Goal: Transaction & Acquisition: Book appointment/travel/reservation

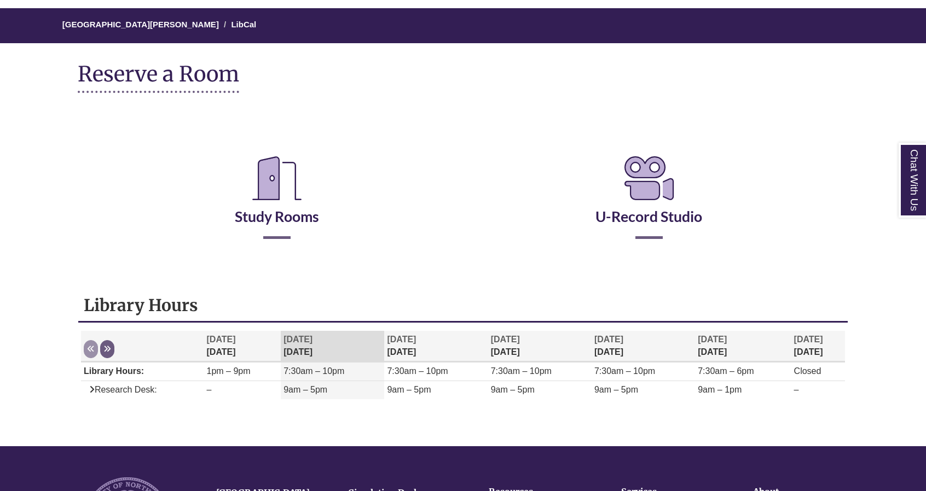
scroll to position [89, 0]
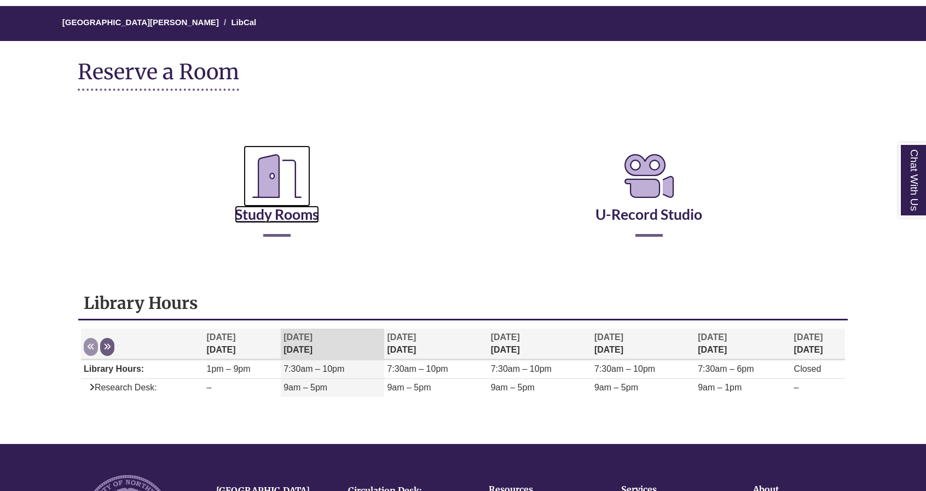
click at [258, 219] on link "Study Rooms" at bounding box center [277, 200] width 84 height 45
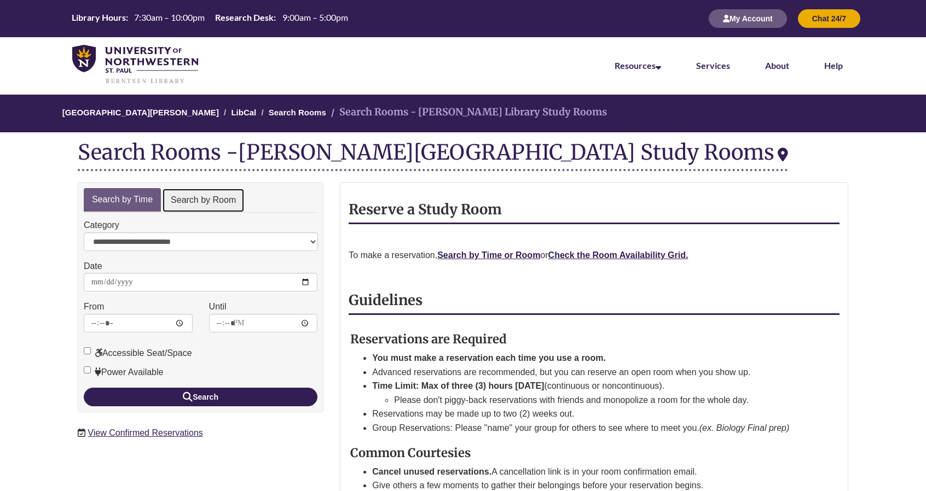
click at [210, 208] on link "Search by Room" at bounding box center [203, 200] width 83 height 25
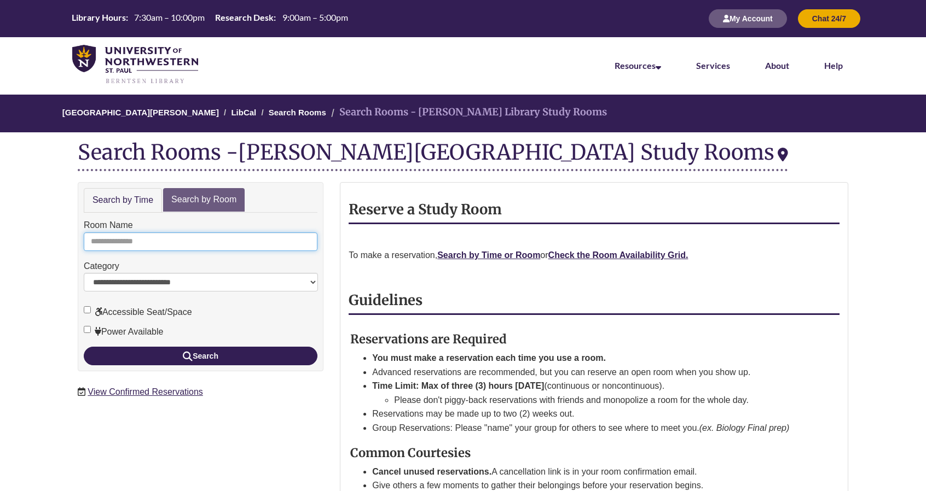
click at [210, 240] on input "Room Name" at bounding box center [201, 242] width 234 height 19
type input "*"
click at [84, 347] on button "Search" at bounding box center [201, 356] width 234 height 19
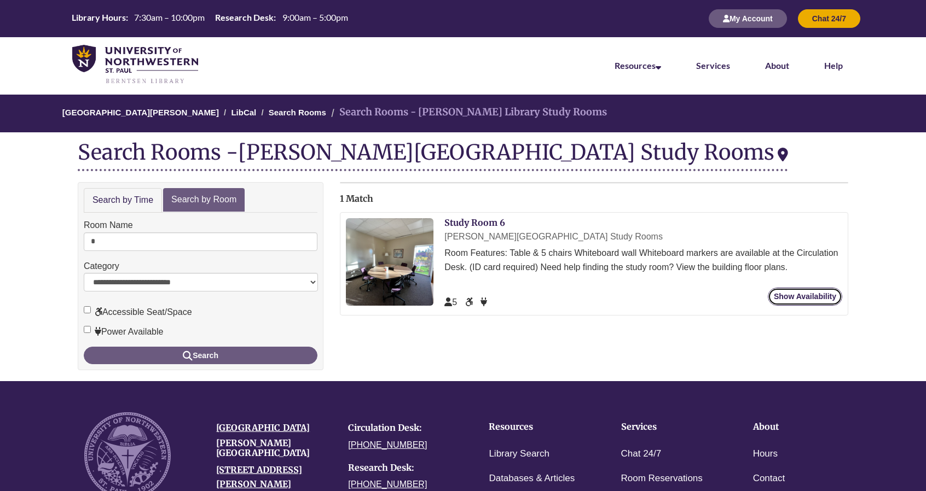
click at [814, 298] on link "Show Availability" at bounding box center [805, 297] width 74 height 18
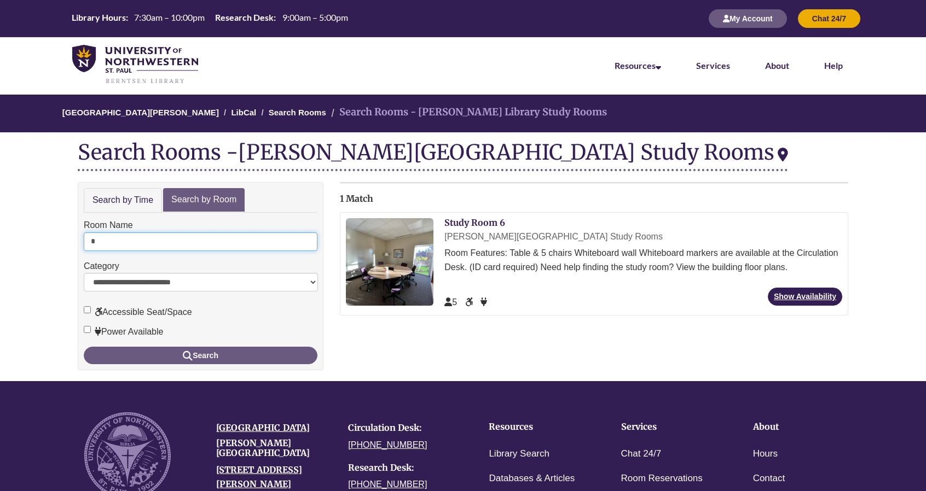
click at [183, 238] on input "*" at bounding box center [201, 242] width 234 height 19
type input "*"
click at [84, 347] on button "Search" at bounding box center [201, 356] width 234 height 18
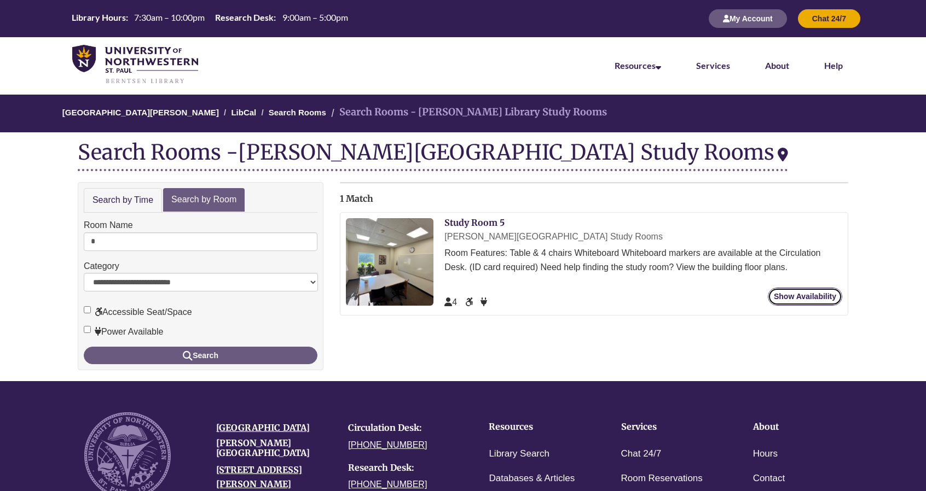
click at [791, 295] on link "Show Availability" at bounding box center [805, 297] width 74 height 18
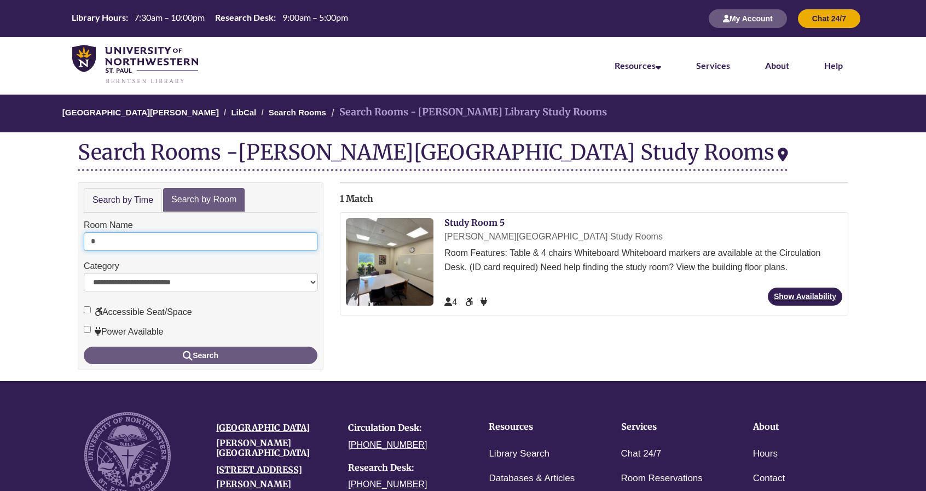
click at [164, 244] on input "*" at bounding box center [201, 242] width 234 height 19
type input "*"
click at [84, 347] on button "Search" at bounding box center [201, 356] width 234 height 18
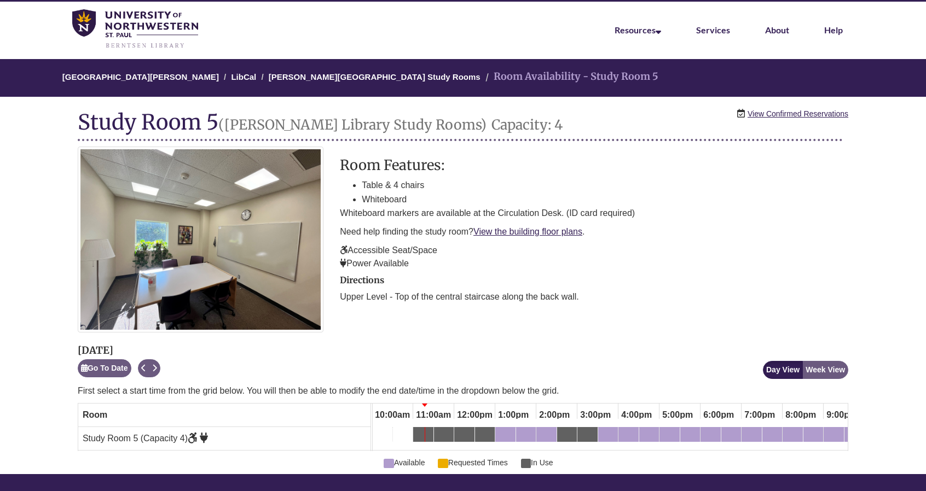
scroll to position [41, 0]
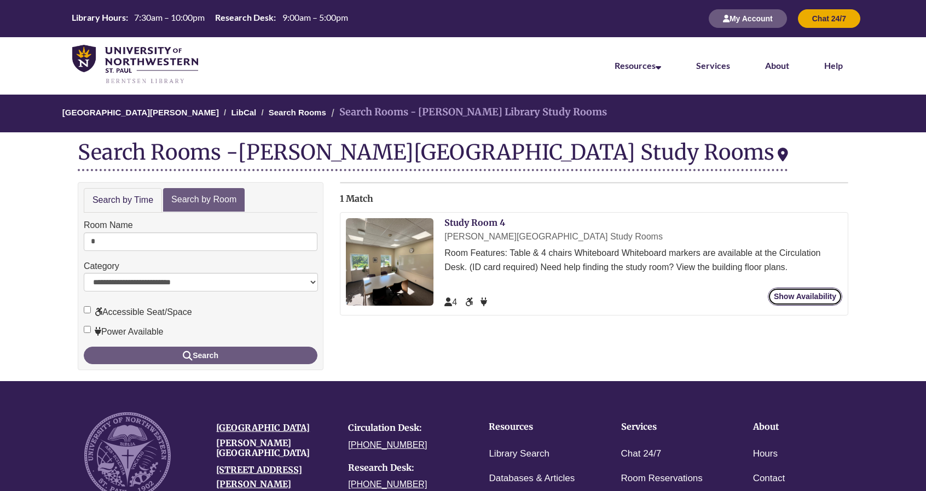
click at [817, 295] on link "Show Availability" at bounding box center [805, 297] width 74 height 18
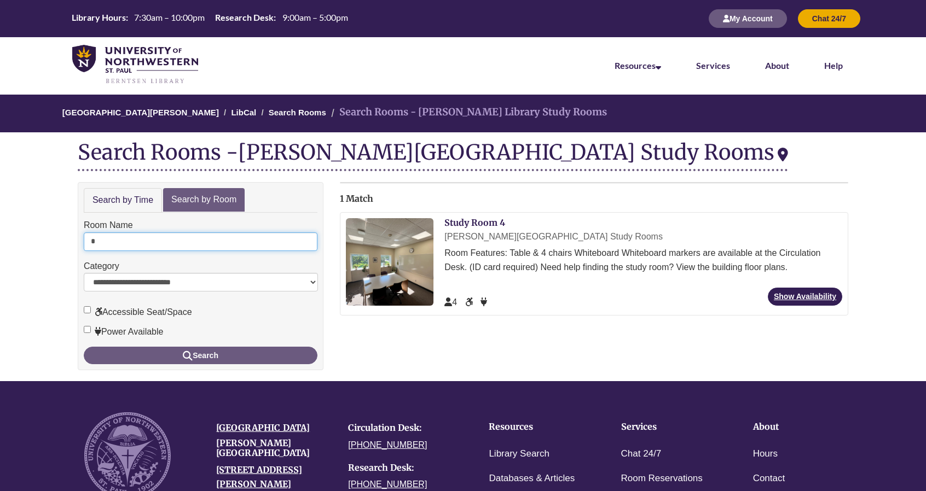
click at [96, 239] on input "*" at bounding box center [201, 242] width 234 height 19
type input "*"
click at [84, 347] on button "Search" at bounding box center [201, 356] width 234 height 18
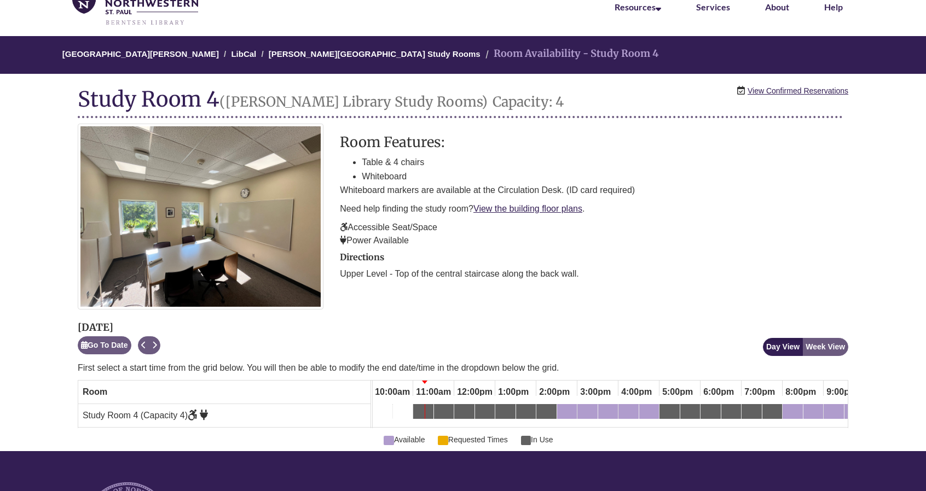
scroll to position [59, 0]
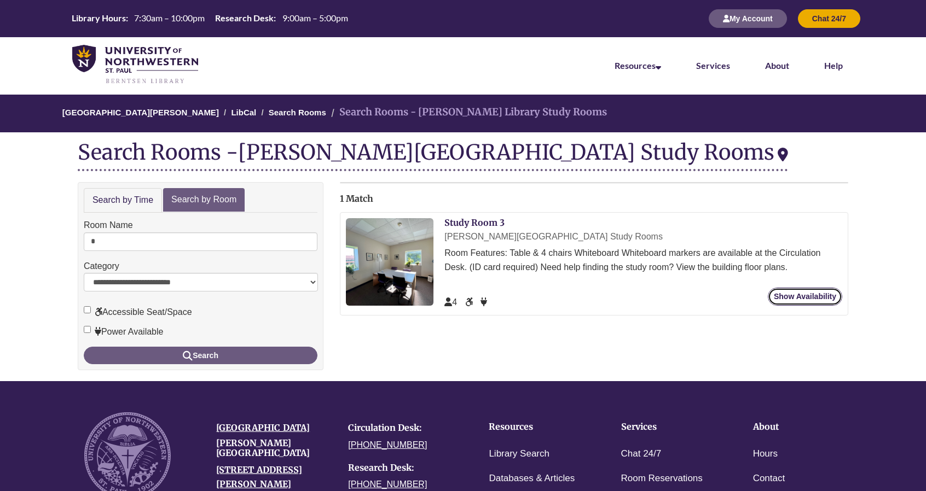
click at [831, 291] on link "Show Availability" at bounding box center [805, 297] width 74 height 18
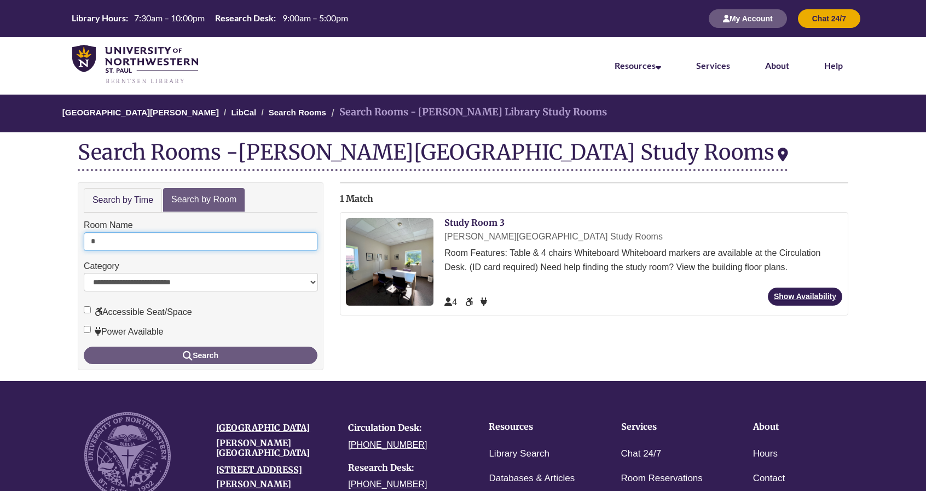
click at [121, 239] on input "*" at bounding box center [201, 242] width 234 height 19
type input "*"
click at [84, 347] on button "Search" at bounding box center [201, 356] width 234 height 18
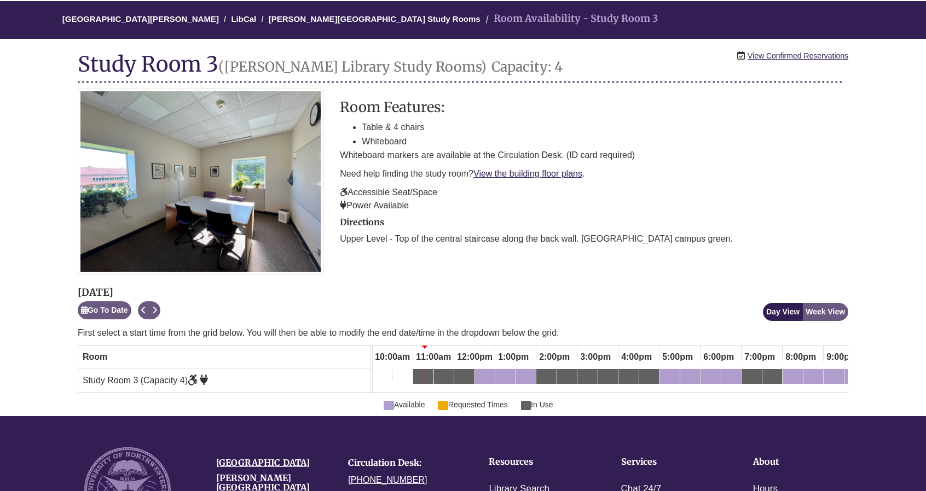
scroll to position [97, 0]
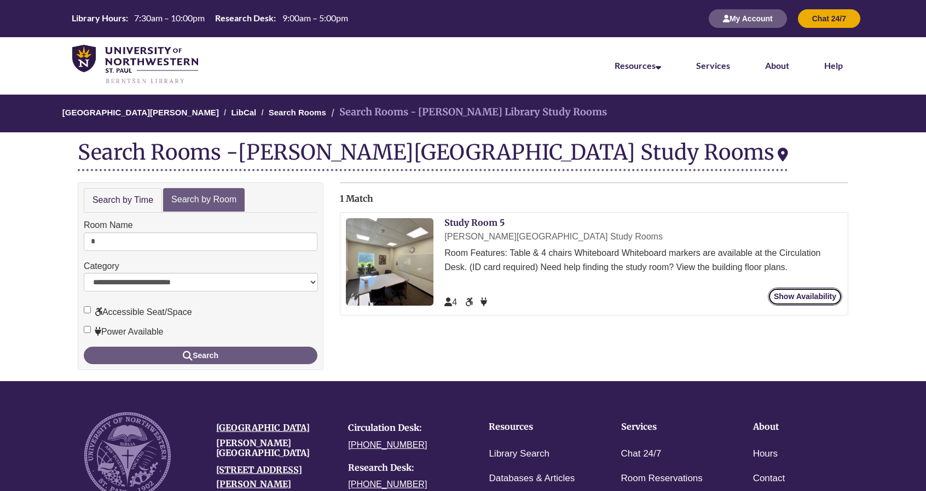
click at [812, 304] on link "Show Availability" at bounding box center [805, 297] width 74 height 18
click at [119, 257] on form "**********" at bounding box center [201, 291] width 234 height 146
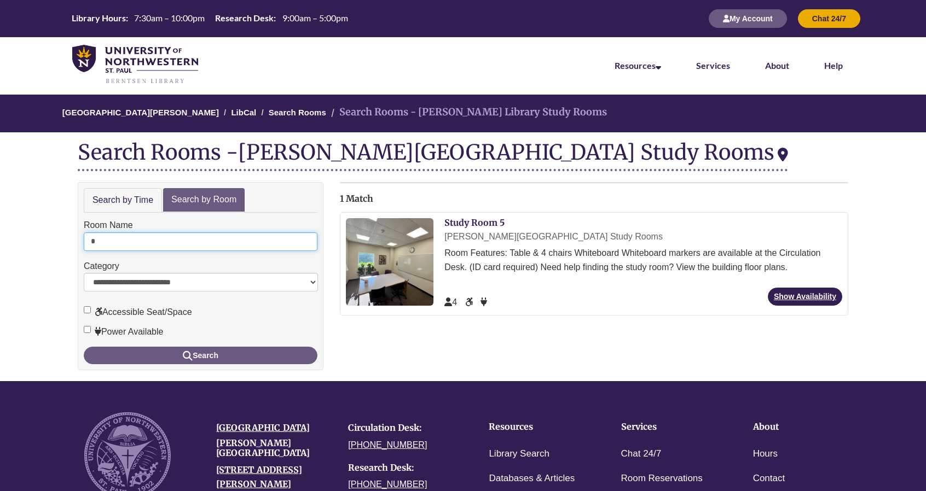
click at [111, 237] on input "*" at bounding box center [201, 242] width 234 height 19
type input "*"
click at [84, 347] on button "Search" at bounding box center [201, 356] width 234 height 18
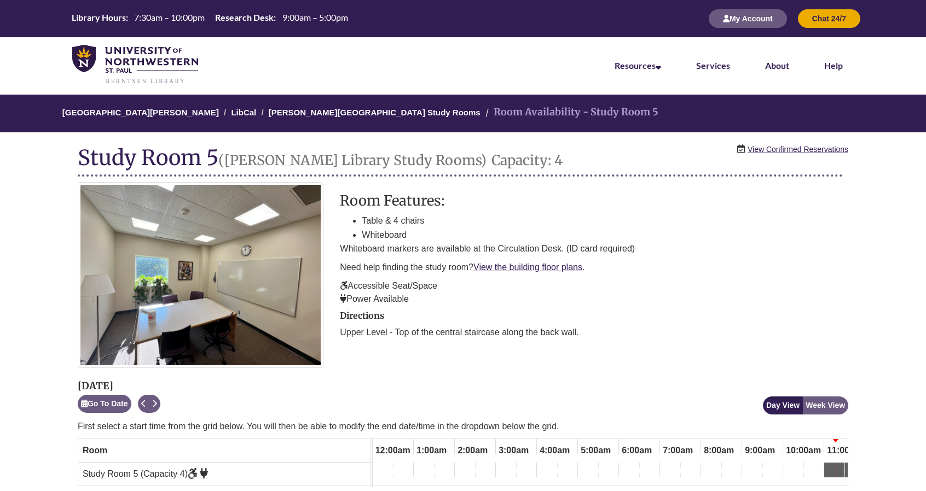
scroll to position [0, 411]
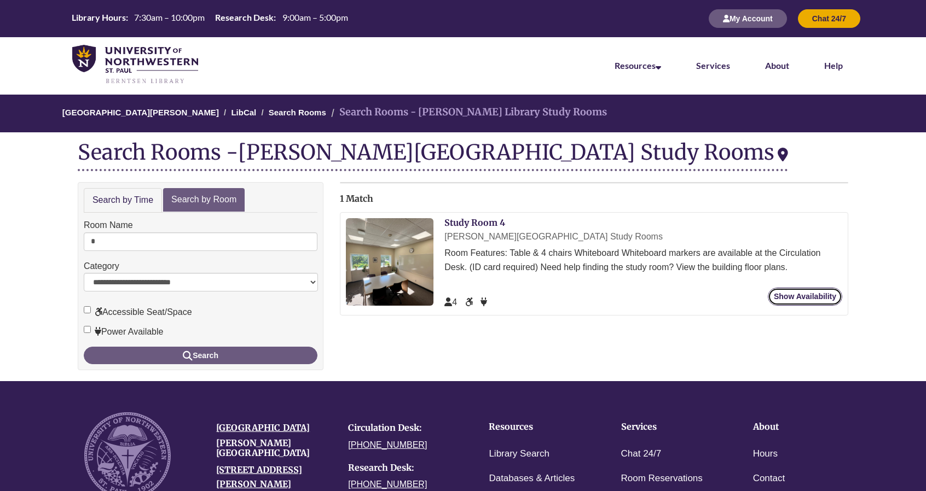
click at [794, 300] on link "Show Availability" at bounding box center [805, 297] width 74 height 18
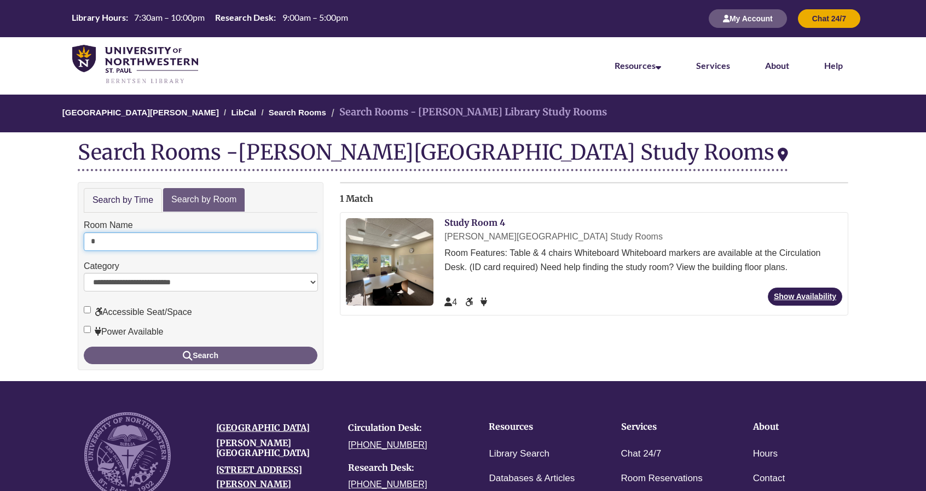
click at [100, 239] on input "*" at bounding box center [201, 242] width 234 height 19
type input "*"
click at [84, 347] on button "Search" at bounding box center [201, 356] width 234 height 18
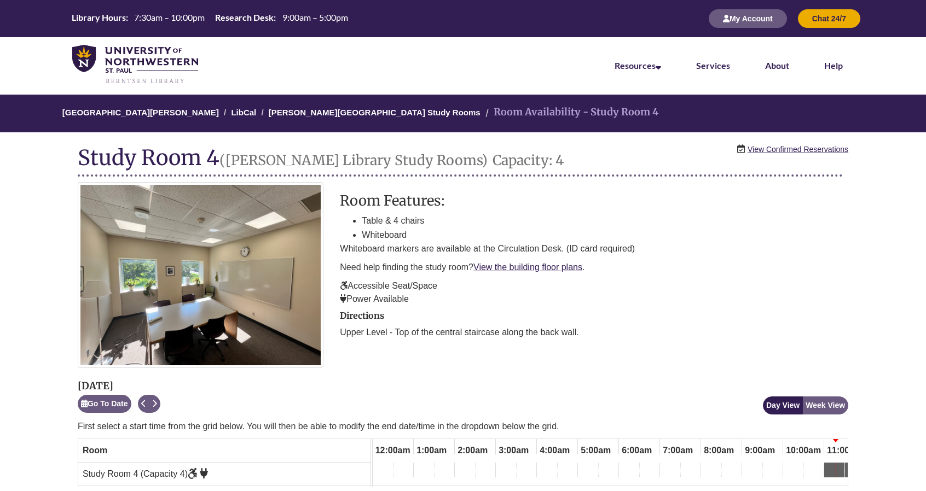
scroll to position [0, 411]
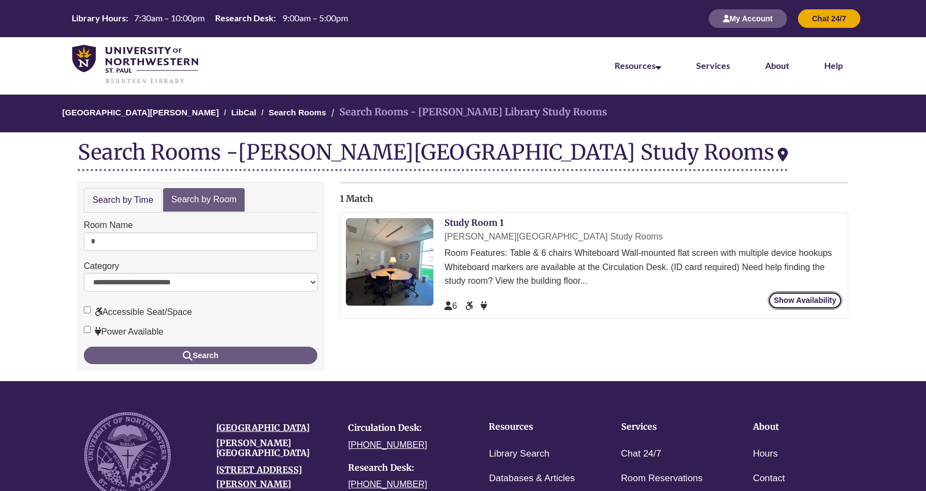
click at [828, 303] on link "Show Availability" at bounding box center [805, 301] width 74 height 18
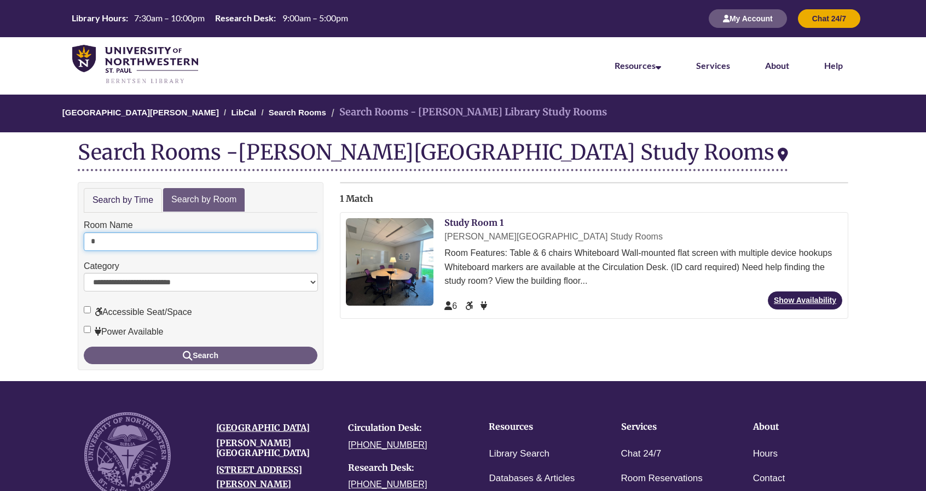
click at [117, 241] on input "*" at bounding box center [201, 242] width 234 height 19
type input "*"
click at [84, 347] on button "Search" at bounding box center [201, 356] width 234 height 18
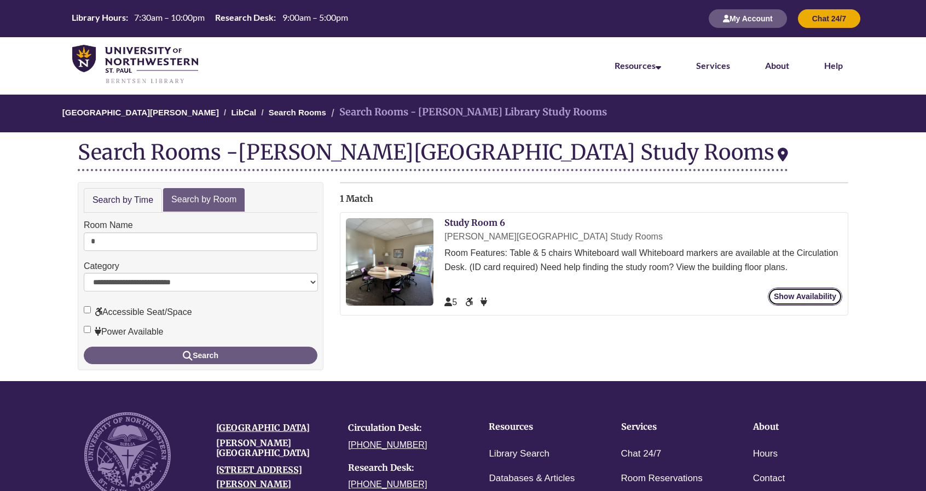
click at [805, 288] on link "Show Availability" at bounding box center [805, 297] width 74 height 18
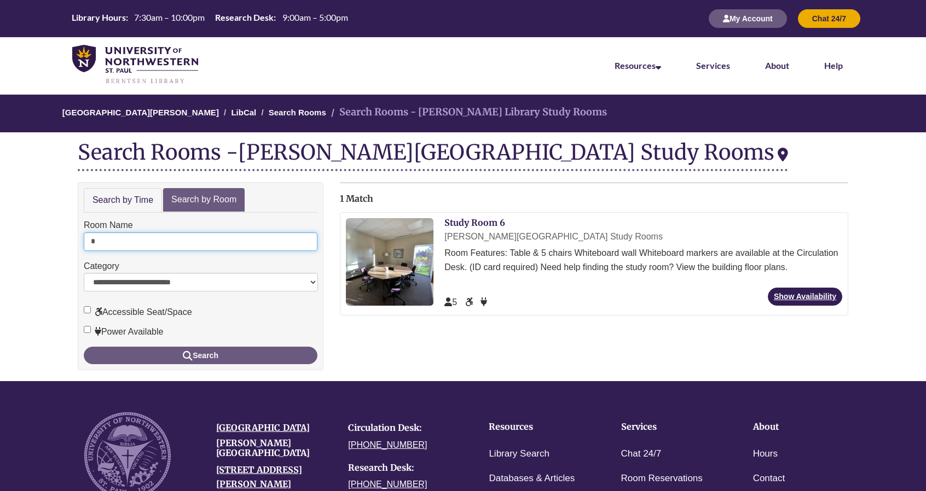
click at [171, 243] on input "*" at bounding box center [201, 242] width 234 height 19
type input "*"
click at [84, 347] on button "Search" at bounding box center [201, 356] width 234 height 18
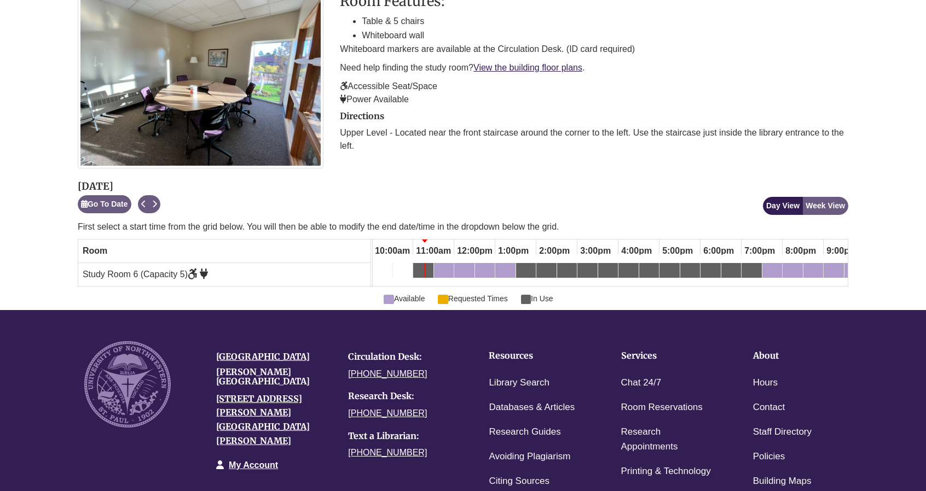
scroll to position [200, 0]
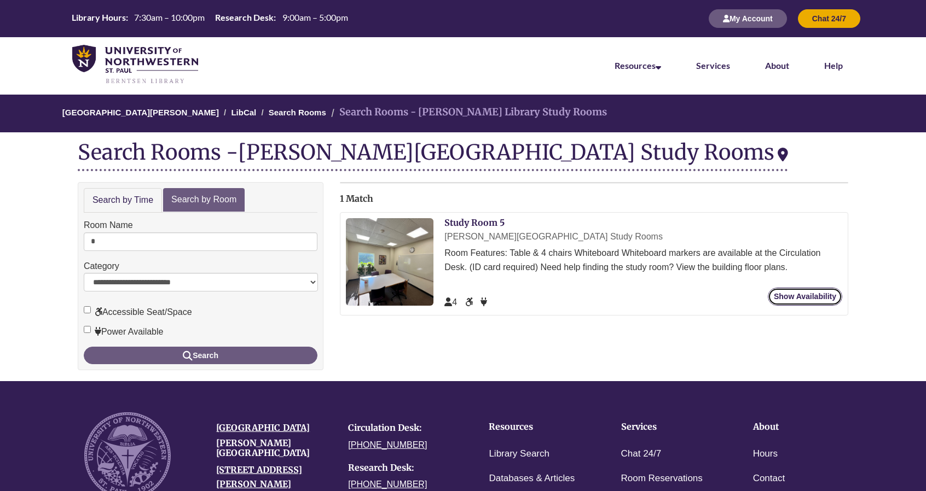
click at [792, 295] on link "Show Availability" at bounding box center [805, 297] width 74 height 18
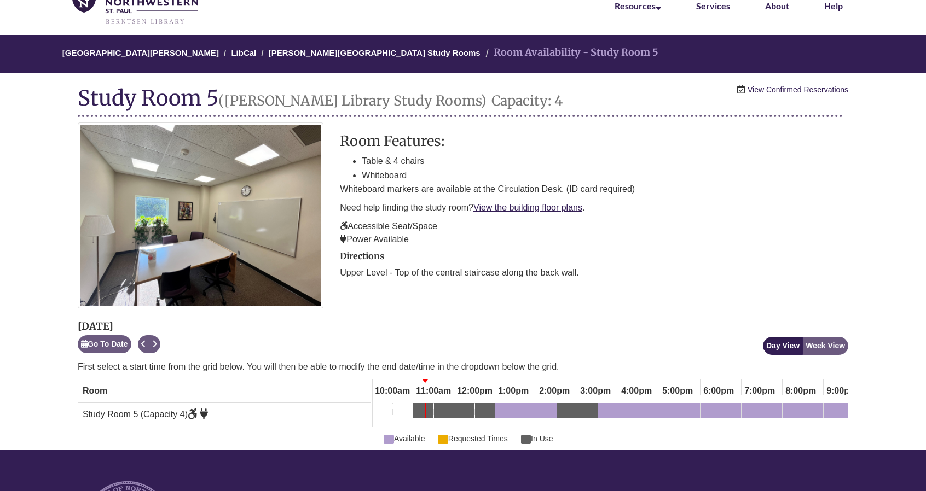
scroll to position [61, 0]
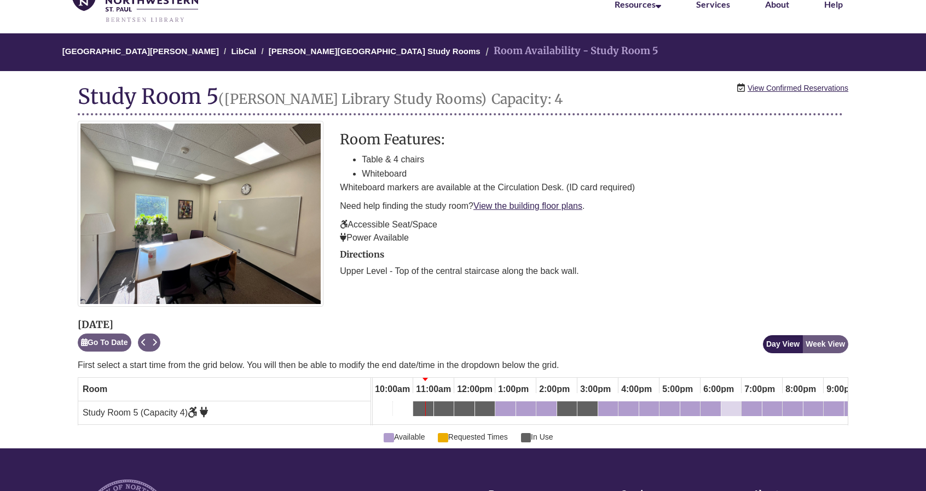
click at [728, 410] on div "6:30pm Monday, October 13, 2025 - Study Room 5 - Available" at bounding box center [731, 411] width 18 height 12
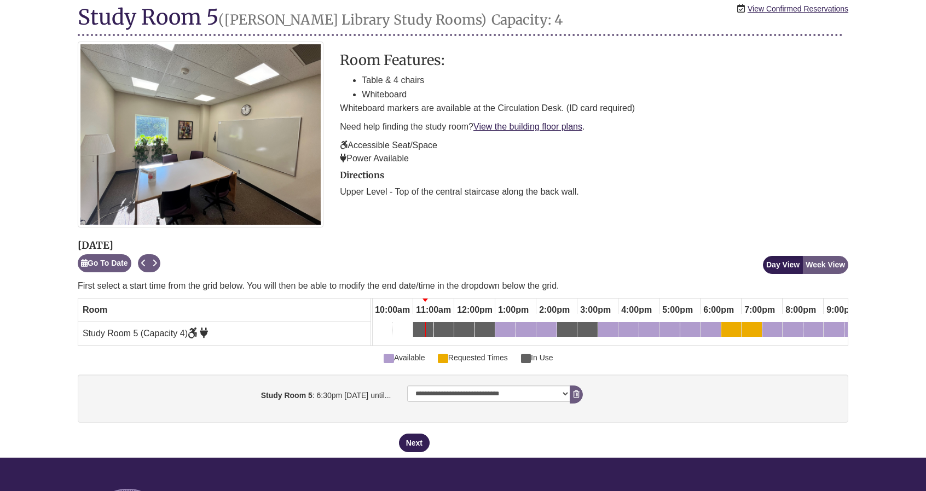
scroll to position [141, 0]
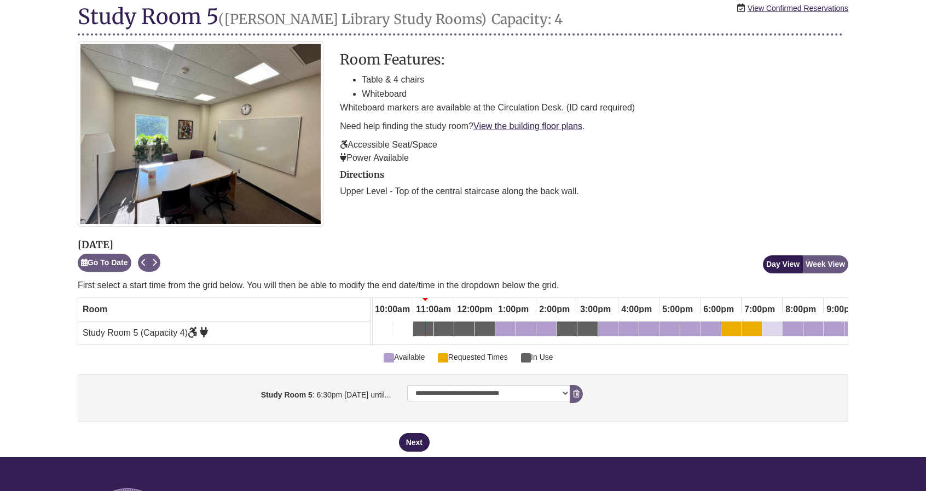
click at [770, 336] on link "7:30pm Monday, October 13, 2025 - Study Room 5 - Available" at bounding box center [772, 331] width 20 height 19
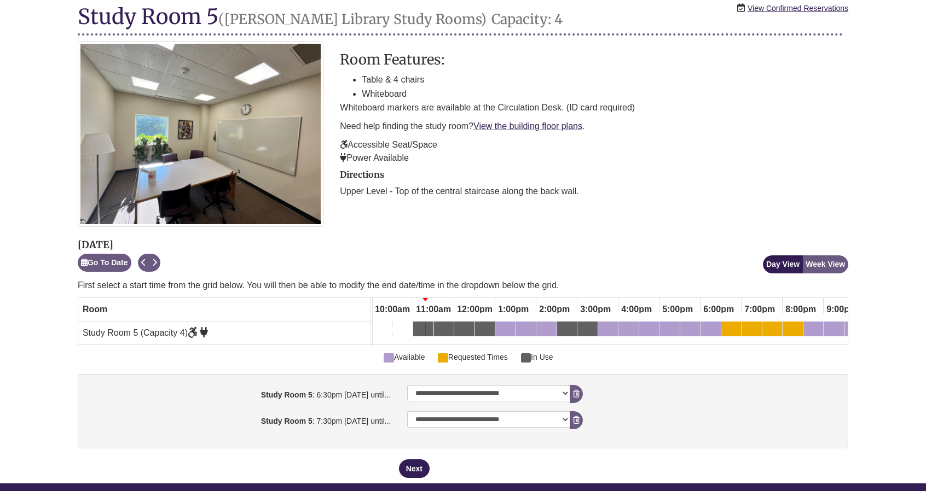
click at [417, 484] on div "View Confirmed Reservations Study Room 5 ([PERSON_NAME][GEOGRAPHIC_DATA] Study …" at bounding box center [463, 239] width 770 height 490
click at [419, 475] on button "Next" at bounding box center [414, 469] width 31 height 19
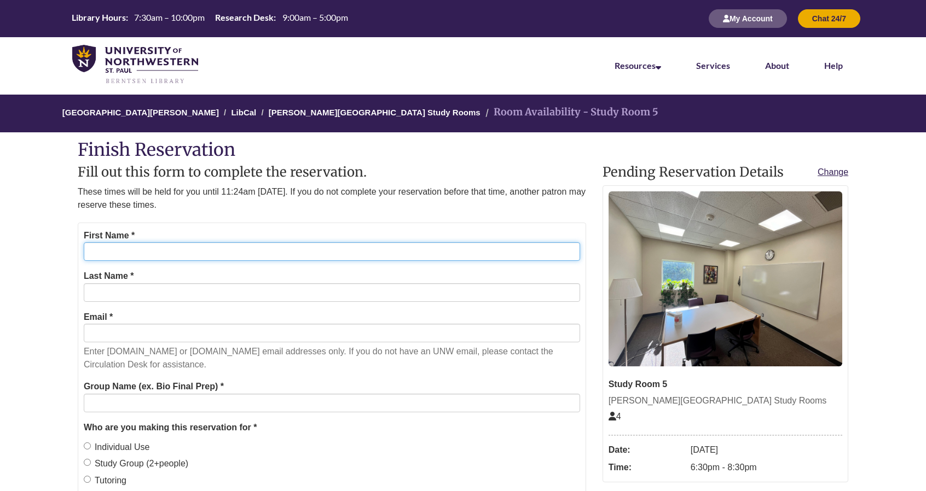
click at [347, 248] on input "First Name *" at bounding box center [332, 251] width 496 height 19
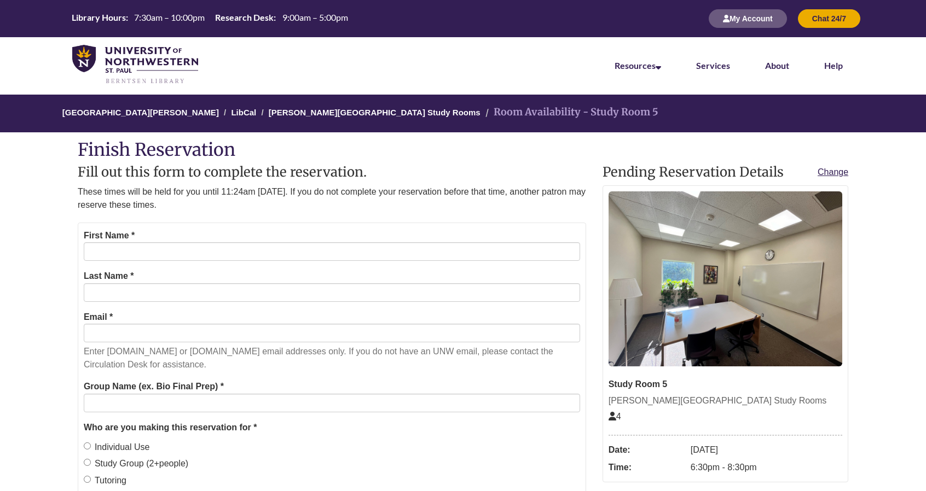
click at [248, 282] on div "Last Name *" at bounding box center [332, 285] width 496 height 33
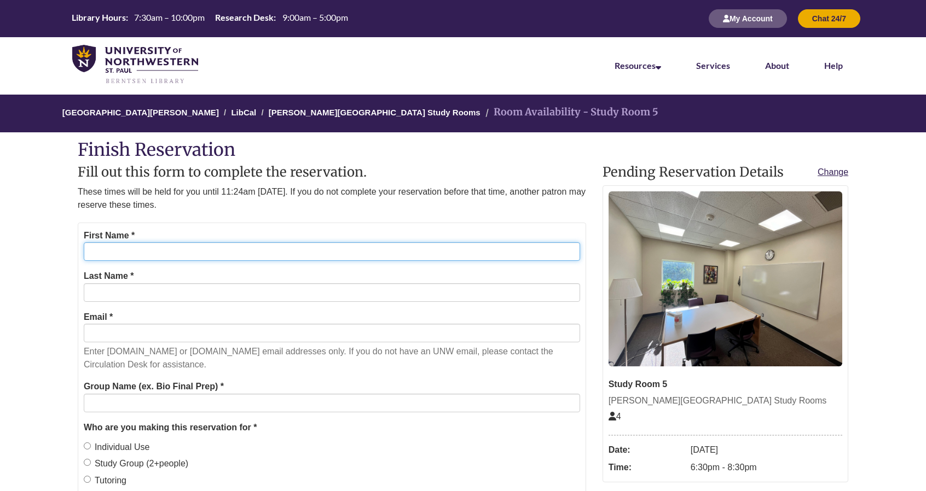
click at [194, 249] on input "First Name *" at bounding box center [332, 251] width 496 height 19
type input "*******"
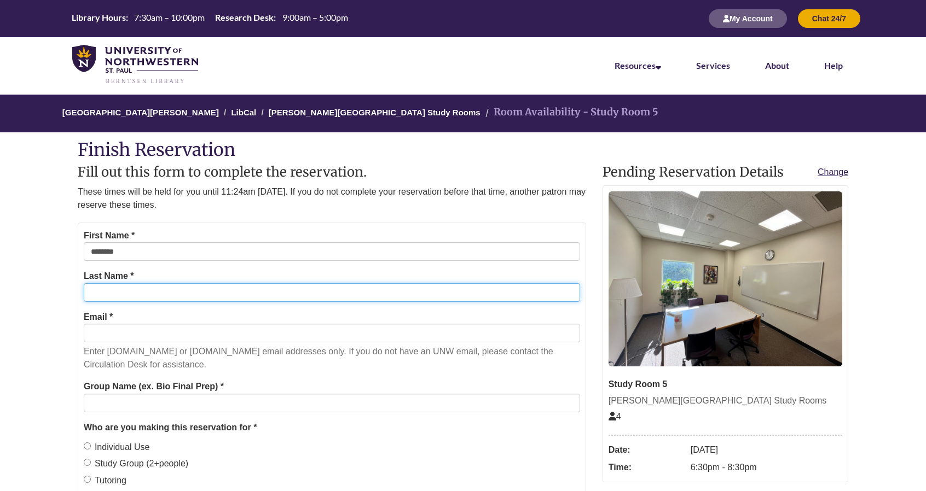
click at [166, 299] on input "Last Name *" at bounding box center [332, 292] width 496 height 19
type input "*******"
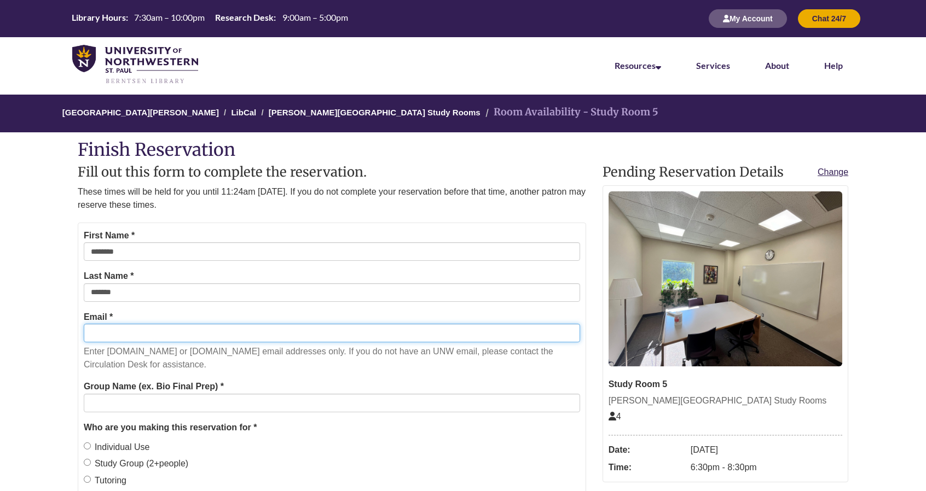
click at [149, 333] on input "Email *" at bounding box center [332, 333] width 496 height 19
type input "**********"
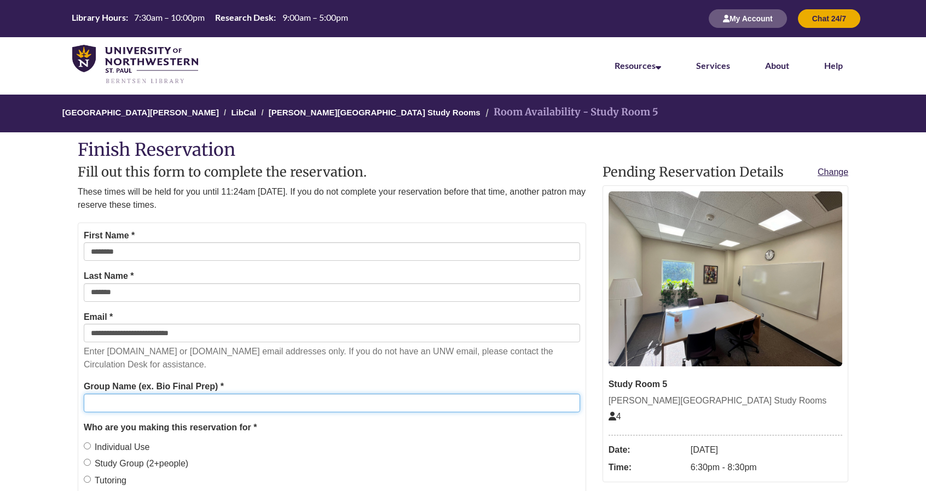
click at [148, 404] on input "Group Name (ex. Bio Final Prep) *" at bounding box center [332, 403] width 496 height 19
click at [129, 408] on input "*" at bounding box center [332, 403] width 496 height 19
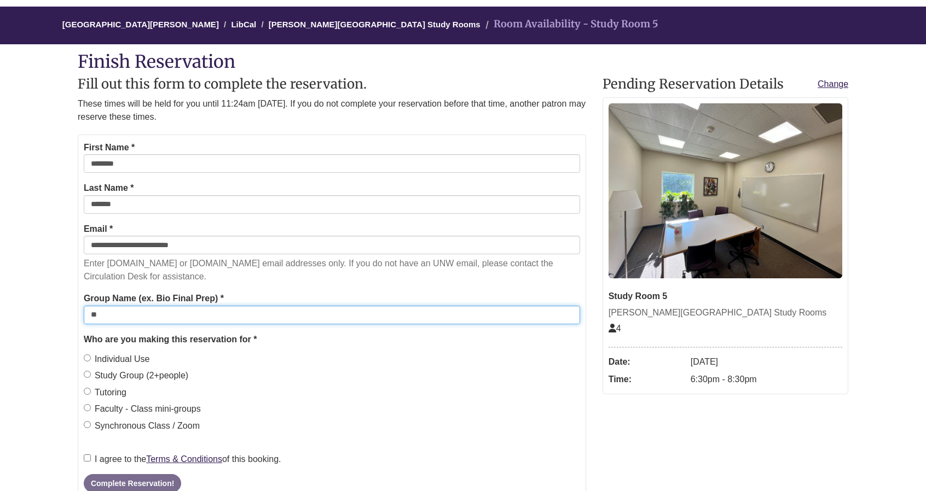
scroll to position [91, 0]
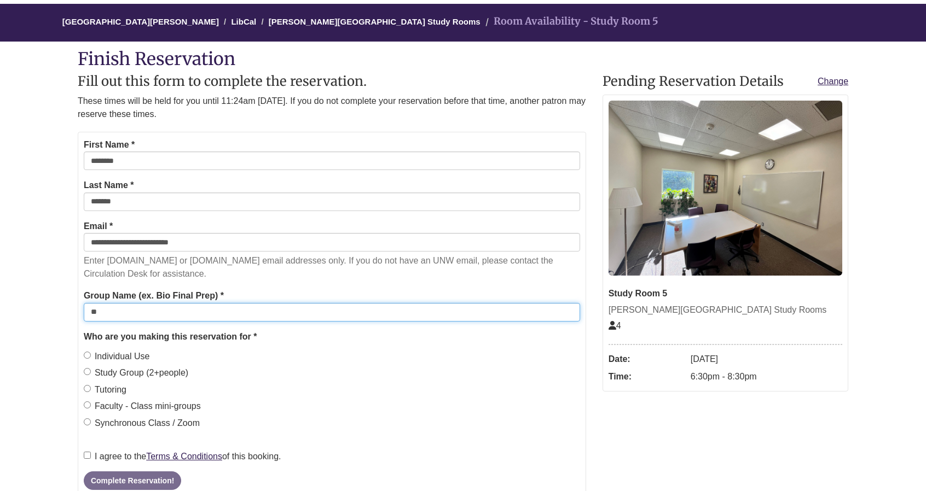
type input "**"
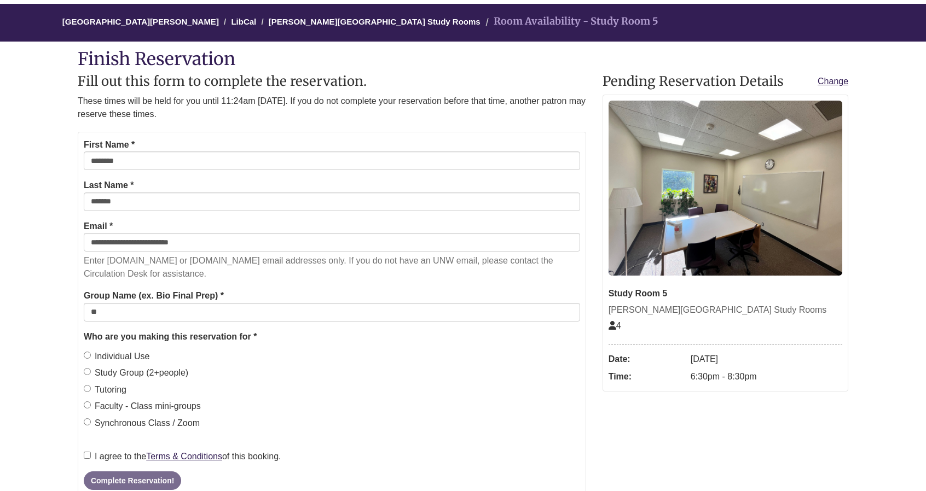
click at [91, 354] on label "Individual Use" at bounding box center [117, 357] width 66 height 14
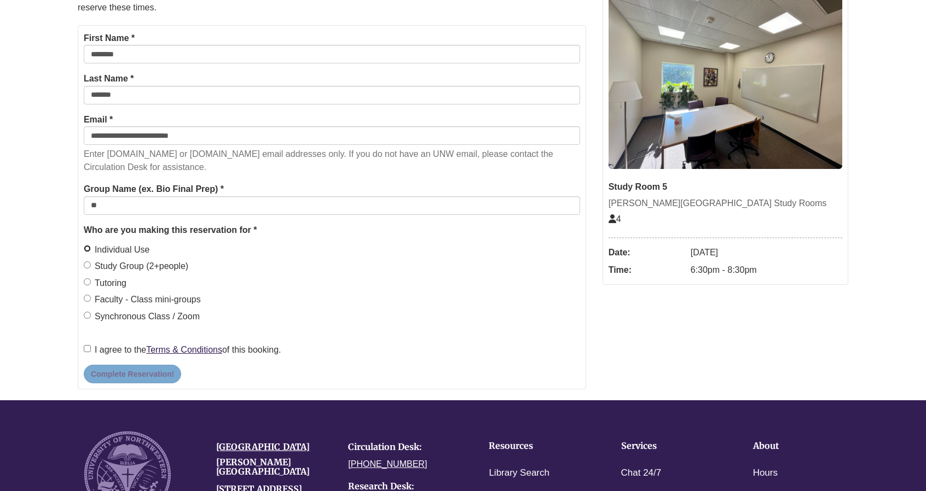
scroll to position [199, 0]
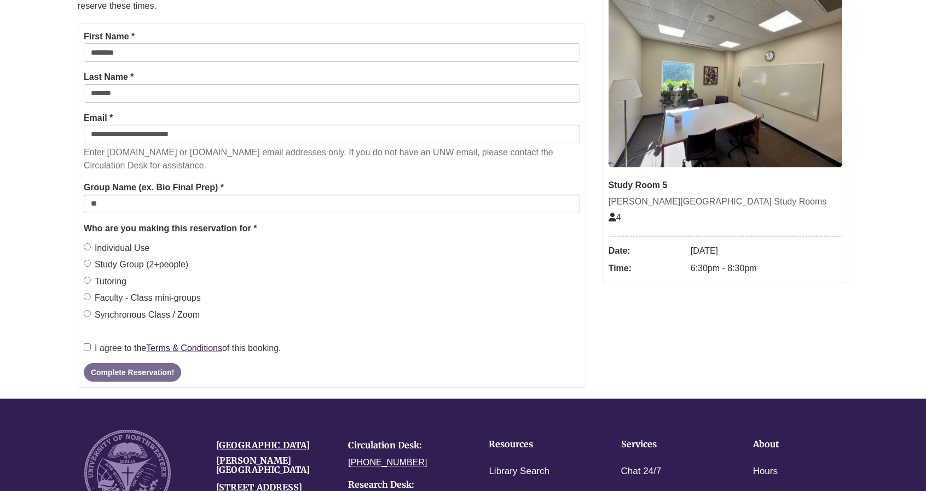
click at [93, 349] on label "I agree to the Terms & Conditions of this booking." at bounding box center [183, 348] width 198 height 14
click at [139, 374] on button "Complete Reservation!" at bounding box center [132, 372] width 97 height 19
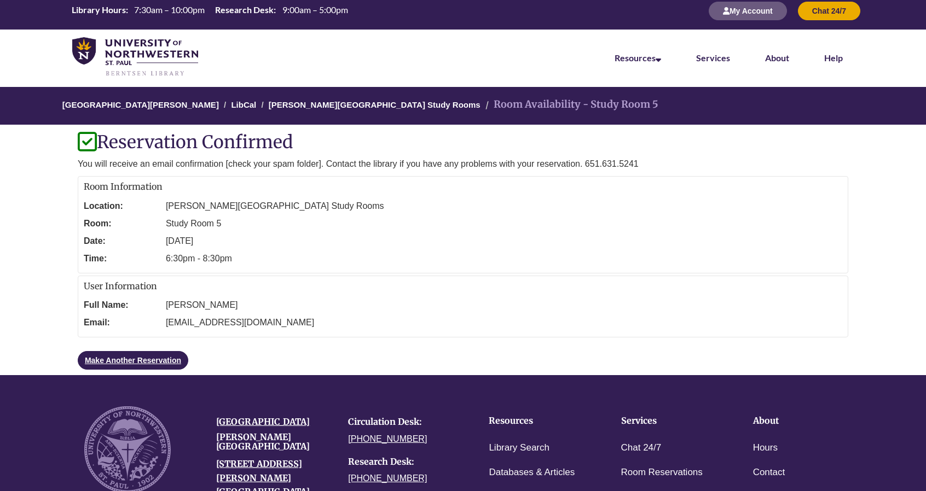
scroll to position [9, 0]
